Goal: Task Accomplishment & Management: Manage account settings

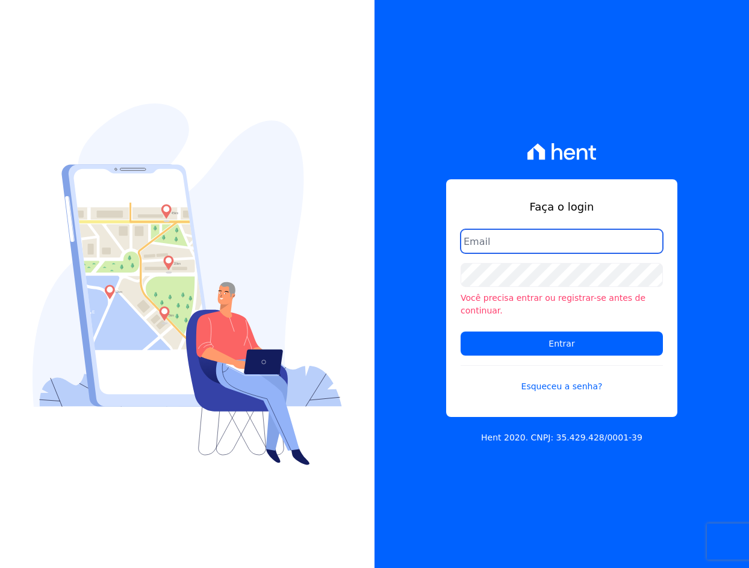
type input "[EMAIL_ADDRESS][DOMAIN_NAME]"
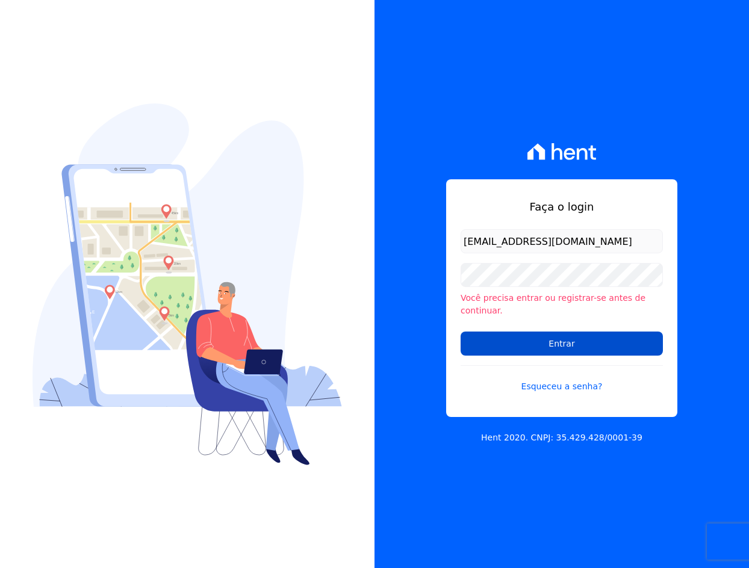
click at [560, 337] on input "Entrar" at bounding box center [561, 344] width 202 height 24
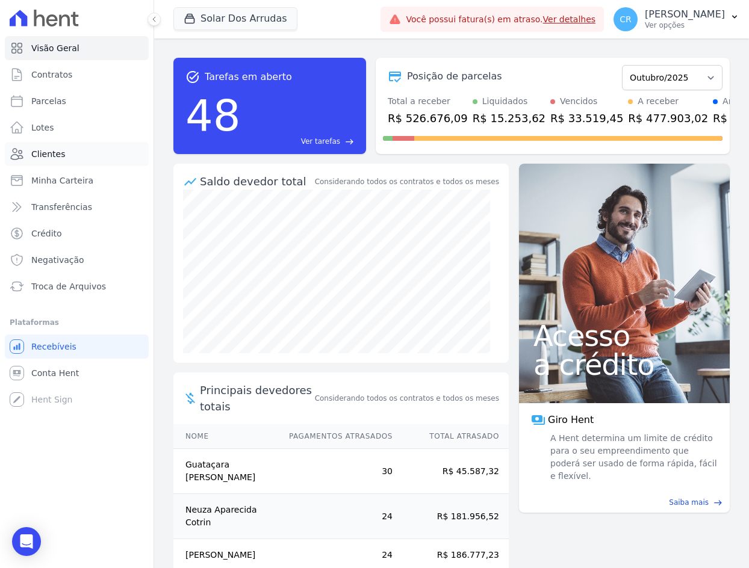
click at [64, 150] on link "Clientes" at bounding box center [77, 154] width 144 height 24
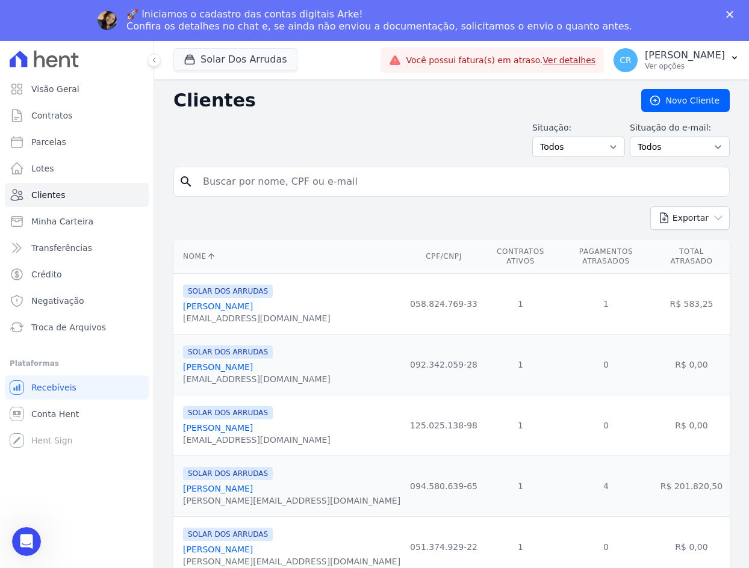
click at [255, 188] on input "search" at bounding box center [460, 182] width 528 height 24
type input "krainski"
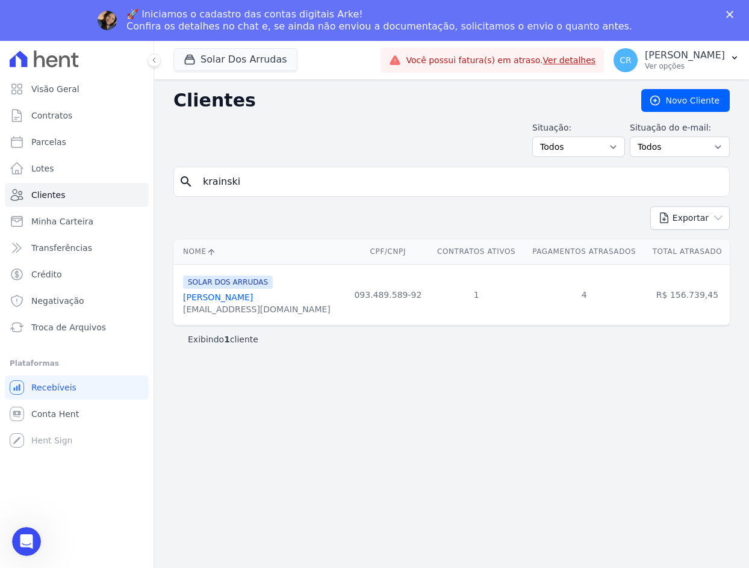
click at [253, 294] on link "[PERSON_NAME]" at bounding box center [218, 298] width 70 height 10
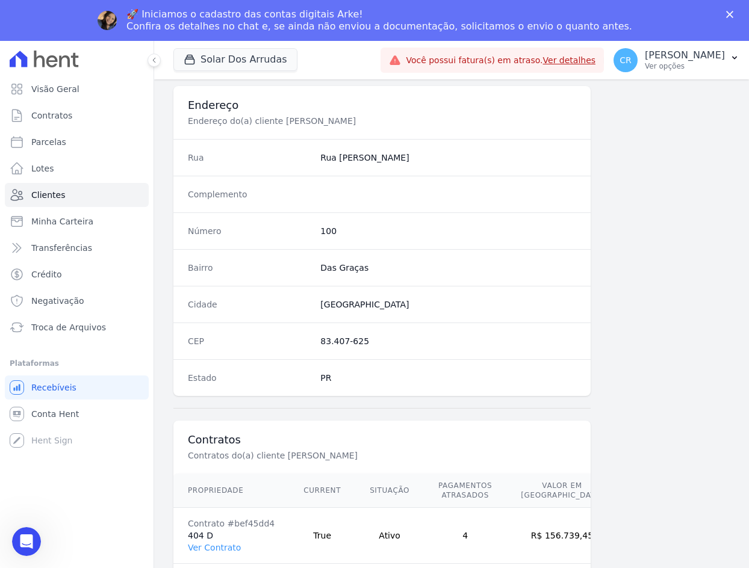
scroll to position [568, 0]
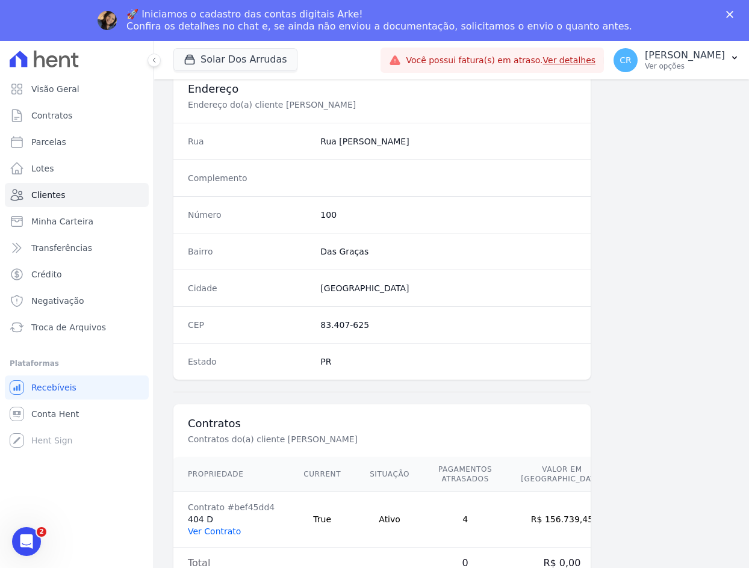
click at [225, 530] on link "Ver Contrato" at bounding box center [214, 532] width 53 height 10
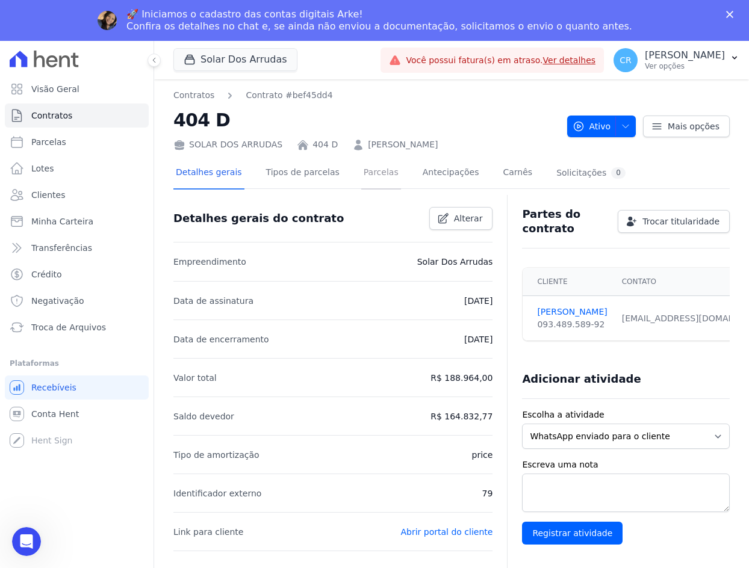
click at [371, 172] on link "Parcelas" at bounding box center [381, 174] width 40 height 32
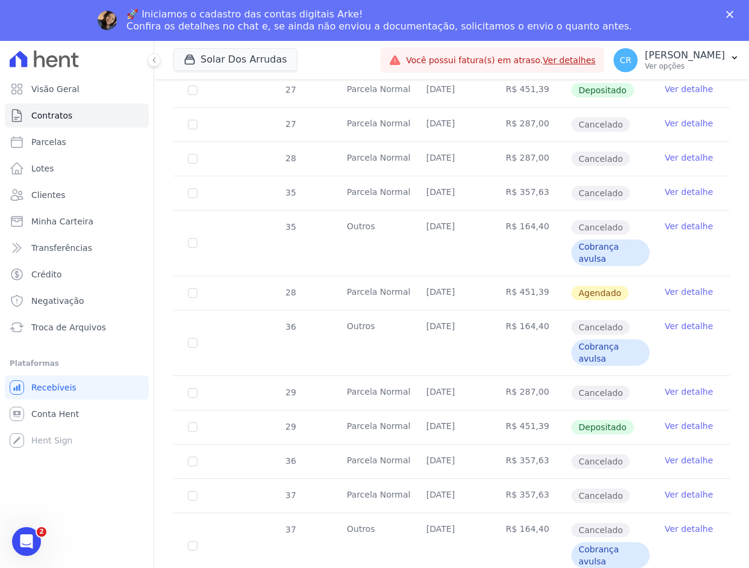
scroll to position [1445, 0]
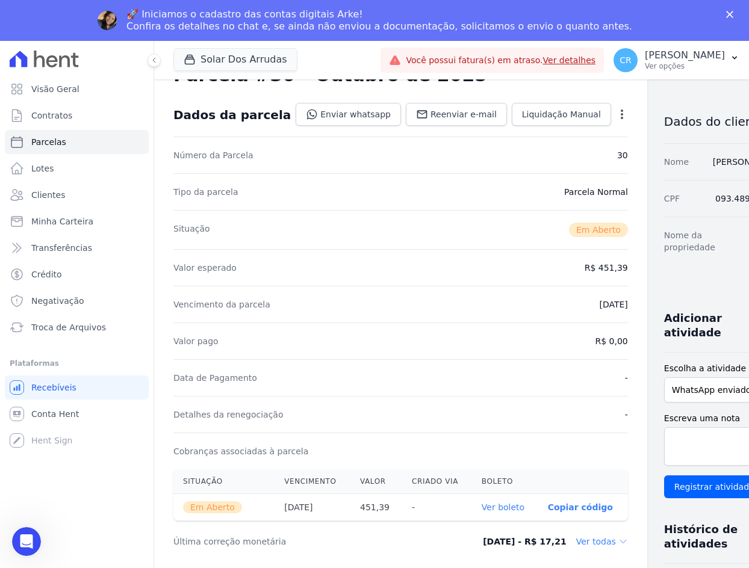
scroll to position [241, 0]
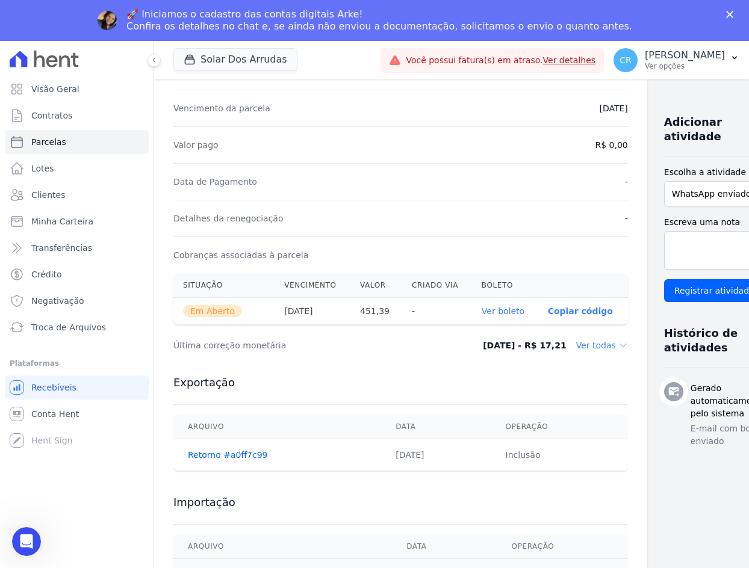
click at [548, 309] on p "Copiar código" at bounding box center [580, 311] width 65 height 10
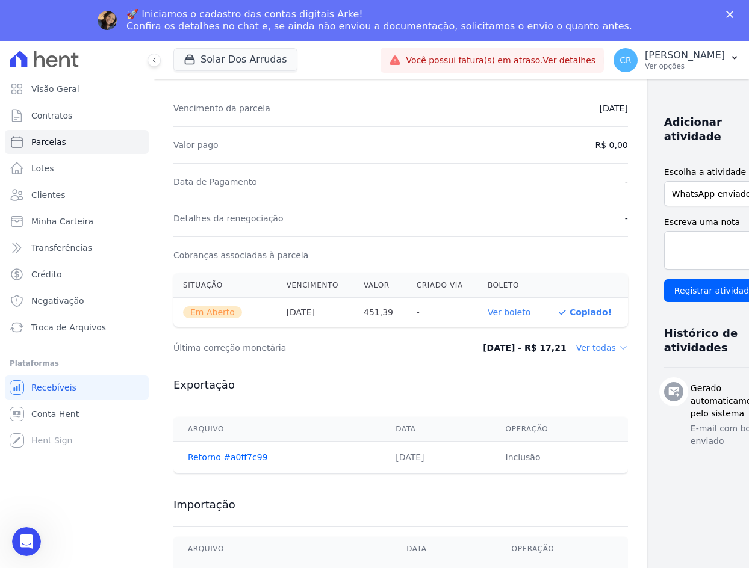
click at [488, 312] on link "Ver boleto" at bounding box center [509, 313] width 43 height 10
